Goal: Check status

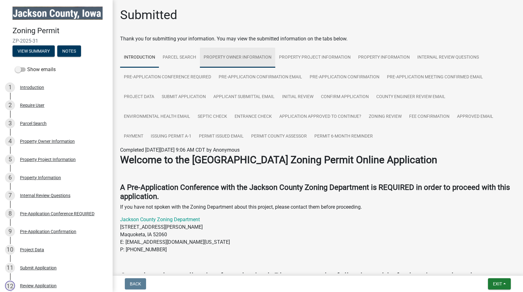
click at [231, 56] on link "Property Owner Information" at bounding box center [237, 58] width 75 height 20
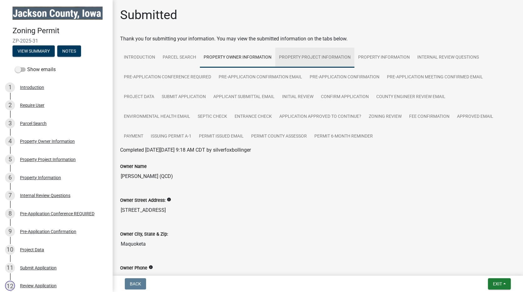
click at [295, 54] on link "Property Project Information" at bounding box center [314, 58] width 79 height 20
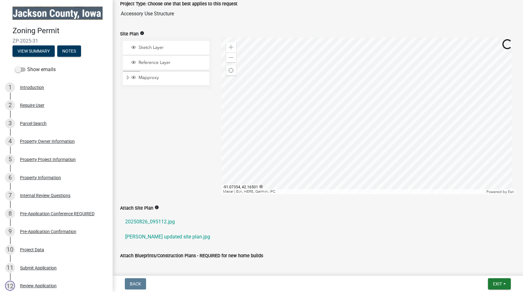
scroll to position [209, 0]
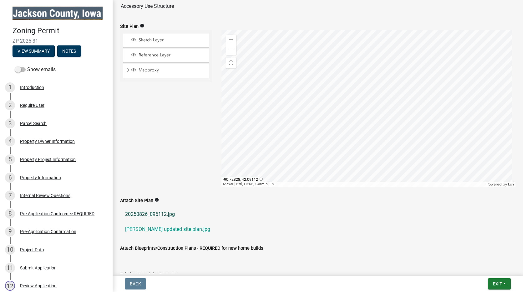
click at [144, 214] on link "20250826_095112.jpg" at bounding box center [317, 213] width 395 height 15
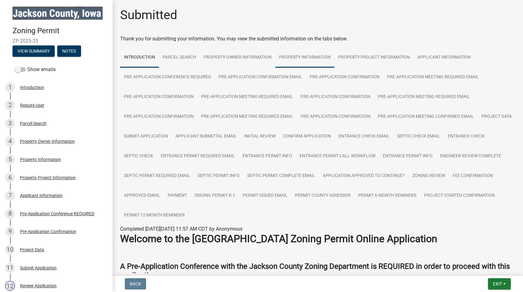
click at [320, 55] on link "Property Information" at bounding box center [304, 58] width 59 height 20
